Goal: Information Seeking & Learning: Check status

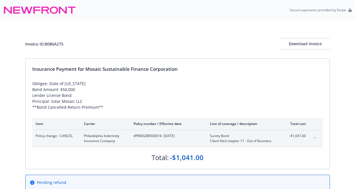
scroll to position [30, 0]
